Goal: Information Seeking & Learning: Learn about a topic

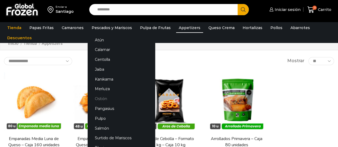
scroll to position [53, 0]
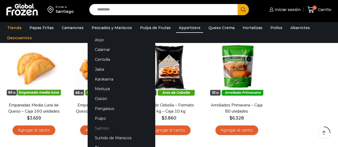
click at [101, 129] on link "Salmón" at bounding box center [121, 128] width 67 height 10
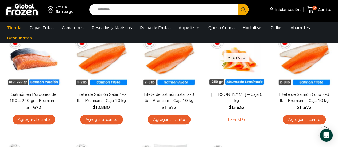
scroll to position [62, 0]
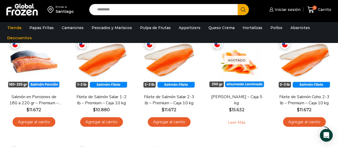
drag, startPoint x: 339, startPoint y: 39, endPoint x: 342, endPoint y: 60, distance: 20.7
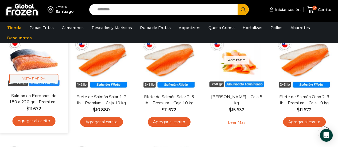
click at [38, 78] on span "Vista Rápida" at bounding box center [33, 78] width 49 height 9
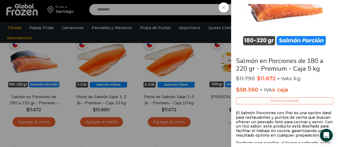
scroll to position [80, 0]
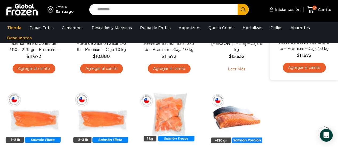
scroll to position [169, 0]
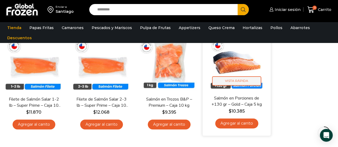
click at [240, 80] on span "Vista Rápida" at bounding box center [236, 80] width 49 height 9
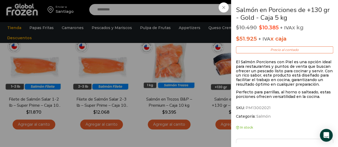
scroll to position [107, 0]
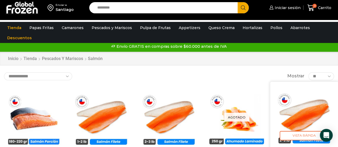
scroll to position [0, 0]
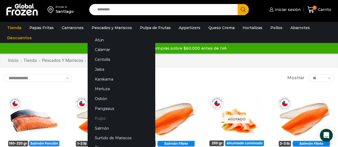
click at [98, 118] on link "Pulpo" at bounding box center [121, 119] width 67 height 10
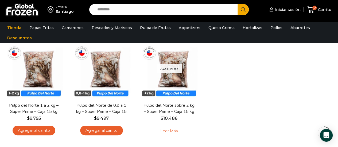
scroll to position [53, 0]
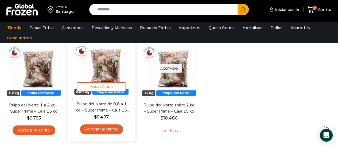
click at [117, 107] on link "Pulpo del Norte de 0,8 a 1 kg – Super Prime – Caja 15 kg" at bounding box center [101, 107] width 54 height 13
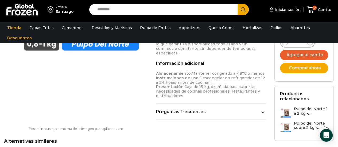
scroll to position [294, 0]
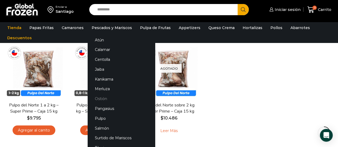
click at [103, 100] on link "Ostión" at bounding box center [121, 99] width 67 height 10
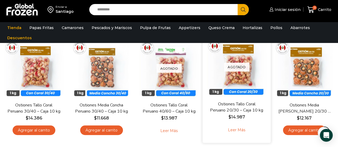
scroll to position [80, 0]
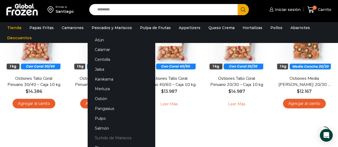
click at [118, 137] on link "Surtido de Mariscos" at bounding box center [121, 138] width 67 height 10
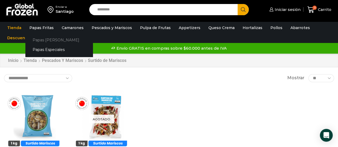
click at [50, 39] on link "Papas [PERSON_NAME]" at bounding box center [58, 40] width 67 height 10
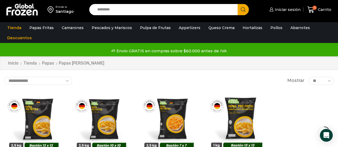
scroll to position [53, 0]
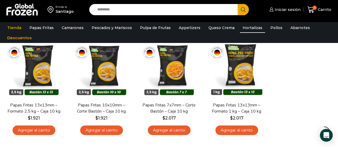
click at [244, 26] on link "Hortalizas" at bounding box center [252, 28] width 25 height 10
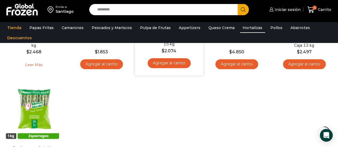
scroll to position [240, 0]
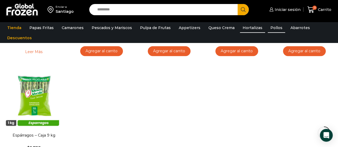
click at [268, 28] on link "Pollos" at bounding box center [276, 28] width 17 height 10
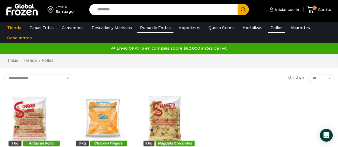
click at [144, 28] on link "Pulpa de Frutas" at bounding box center [155, 28] width 36 height 10
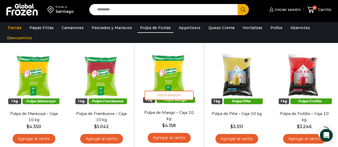
scroll to position [53, 0]
